Goal: Task Accomplishment & Management: Use online tool/utility

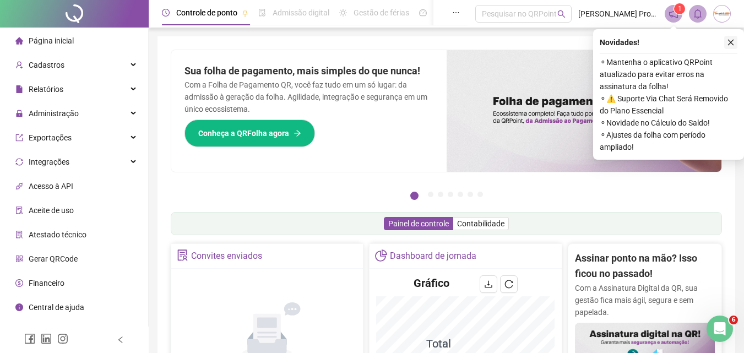
click at [736, 41] on button "button" at bounding box center [730, 42] width 13 height 13
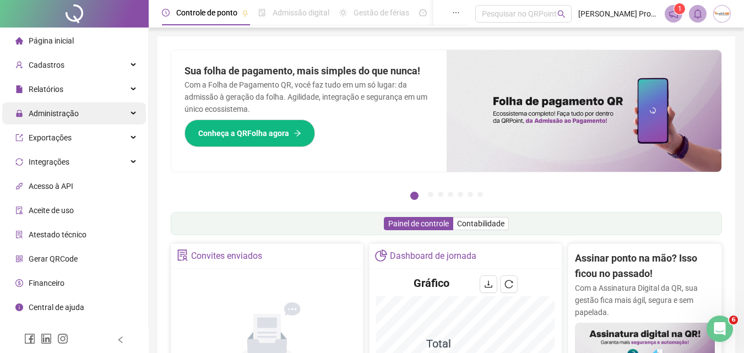
click at [55, 107] on span "Administração" at bounding box center [46, 113] width 63 height 22
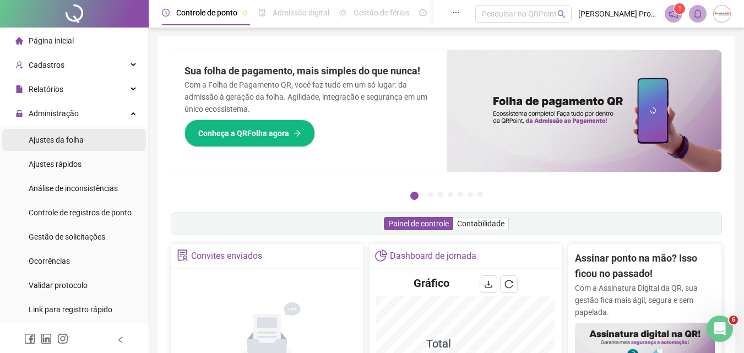
click at [68, 137] on span "Ajustes da folha" at bounding box center [56, 139] width 55 height 9
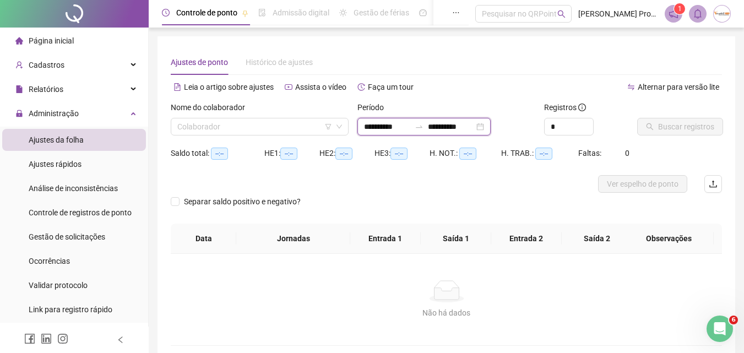
drag, startPoint x: 448, startPoint y: 126, endPoint x: 521, endPoint y: 139, distance: 74.5
click at [448, 126] on input "**********" at bounding box center [451, 127] width 46 height 12
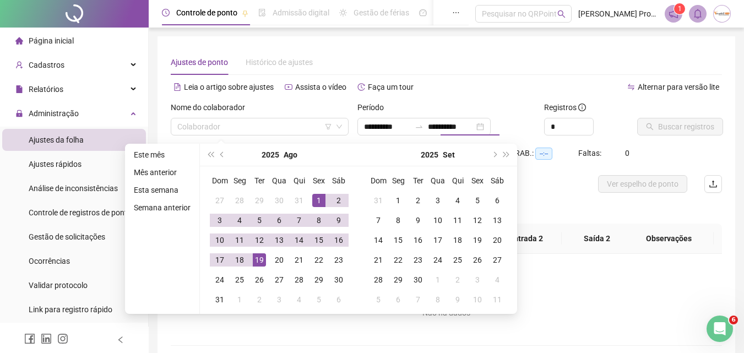
type input "**********"
click at [577, 79] on div "Alternar para versão lite" at bounding box center [585, 87] width 276 height 18
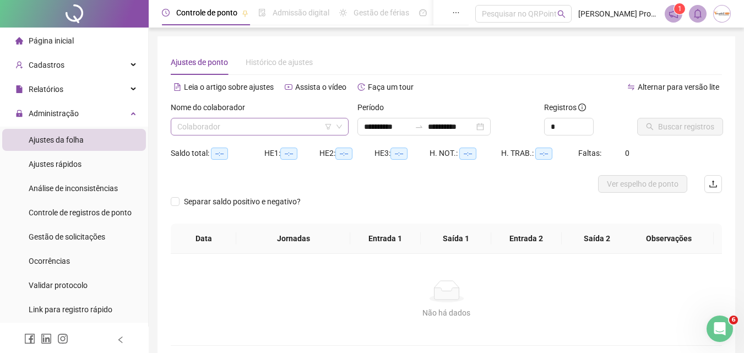
click at [259, 122] on input "search" at bounding box center [254, 126] width 155 height 17
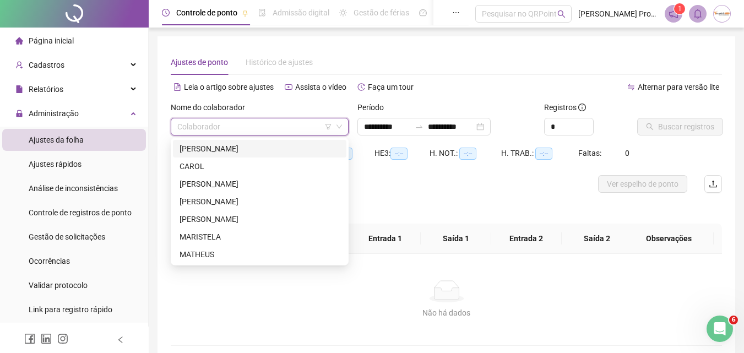
drag, startPoint x: 227, startPoint y: 145, endPoint x: 731, endPoint y: 166, distance: 504.3
click at [238, 147] on div "[PERSON_NAME]" at bounding box center [260, 149] width 160 height 12
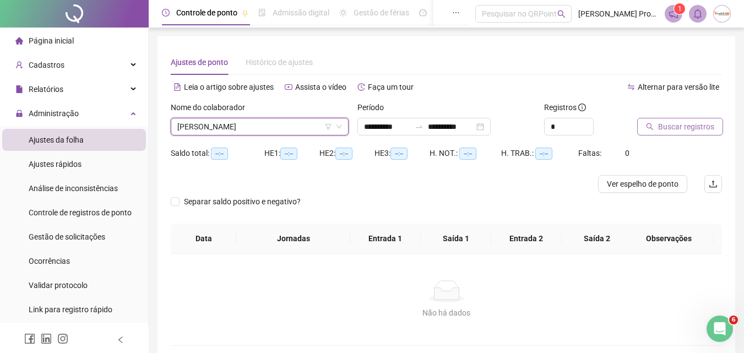
click at [664, 127] on span "Buscar registros" at bounding box center [686, 127] width 56 height 12
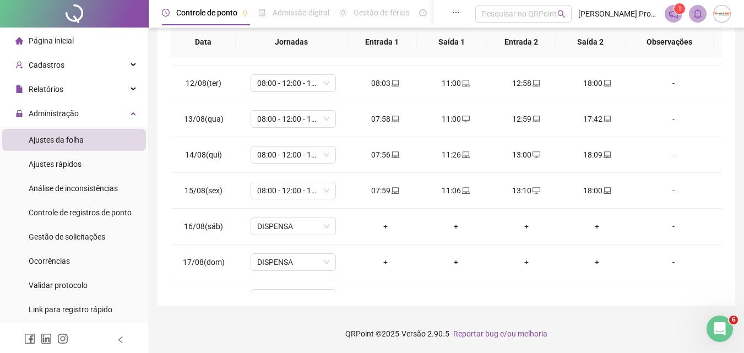
scroll to position [445, 0]
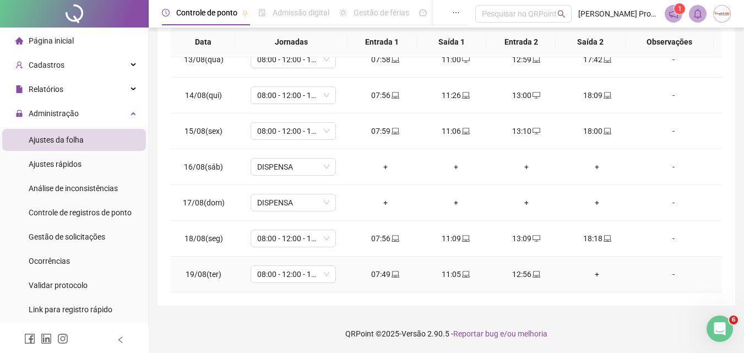
drag, startPoint x: 379, startPoint y: 268, endPoint x: 398, endPoint y: 298, distance: 35.6
click at [379, 268] on td "07:49" at bounding box center [385, 275] width 70 height 36
click at [368, 272] on div "07:49" at bounding box center [385, 274] width 53 height 12
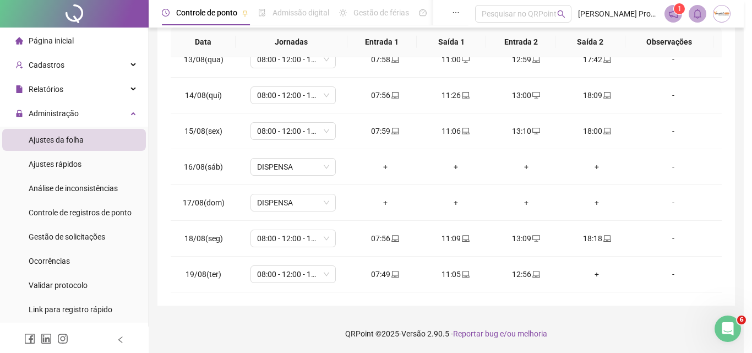
type input "**********"
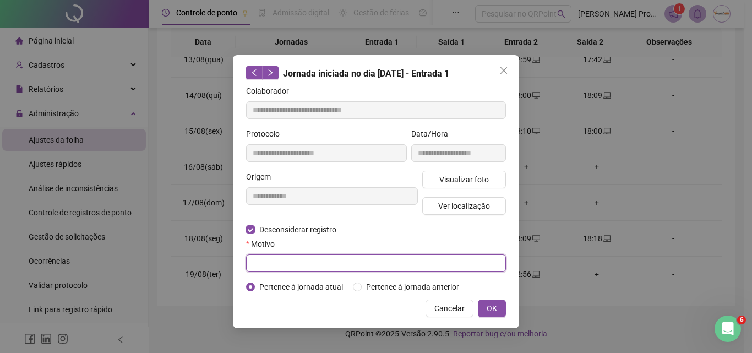
click at [308, 267] on input "text" at bounding box center [376, 263] width 260 height 18
type input "**********"
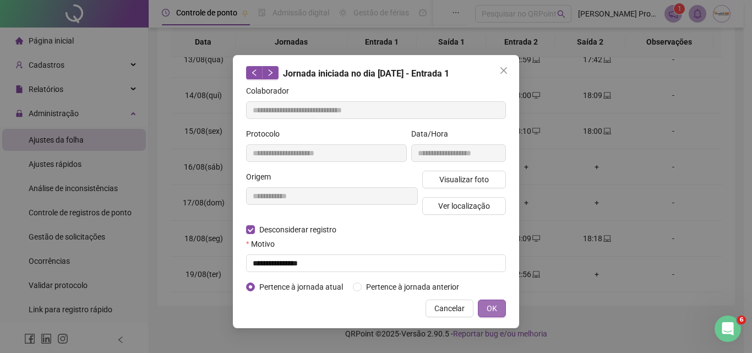
click at [487, 311] on span "OK" at bounding box center [492, 308] width 10 height 12
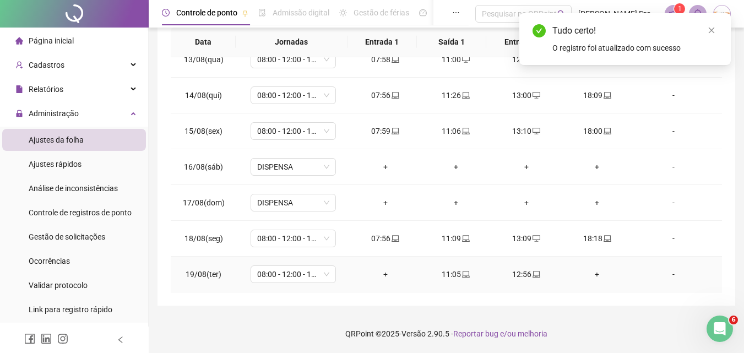
click at [381, 274] on div "+" at bounding box center [385, 274] width 53 height 12
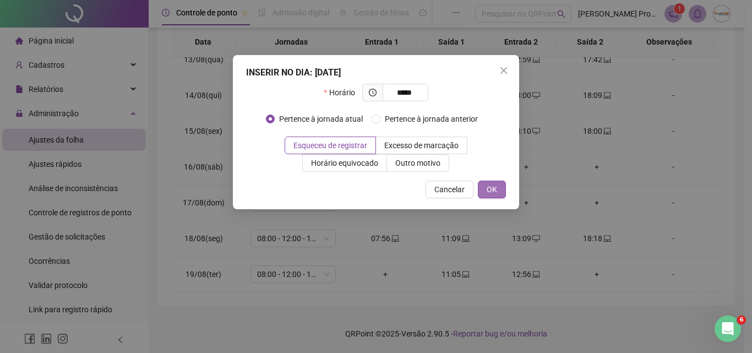
type input "*****"
click at [493, 189] on span "OK" at bounding box center [492, 189] width 10 height 12
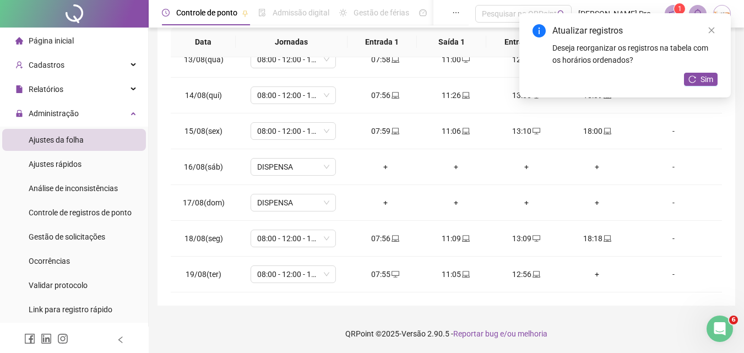
drag, startPoint x: 698, startPoint y: 78, endPoint x: 709, endPoint y: 86, distance: 13.8
click at [698, 78] on button "Sim" at bounding box center [701, 79] width 34 height 13
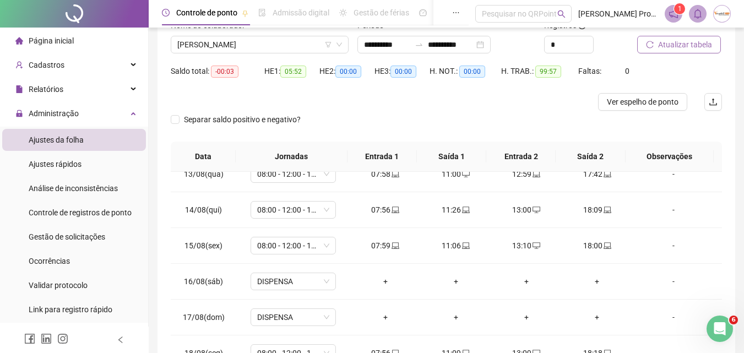
scroll to position [0, 0]
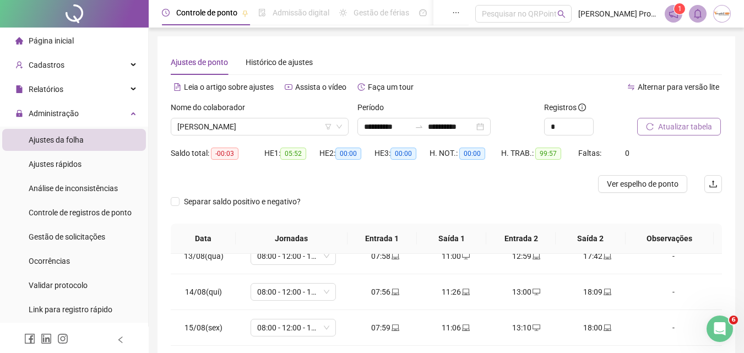
click at [692, 125] on span "Atualizar tabela" at bounding box center [685, 127] width 54 height 12
